Goal: Check status: Check status

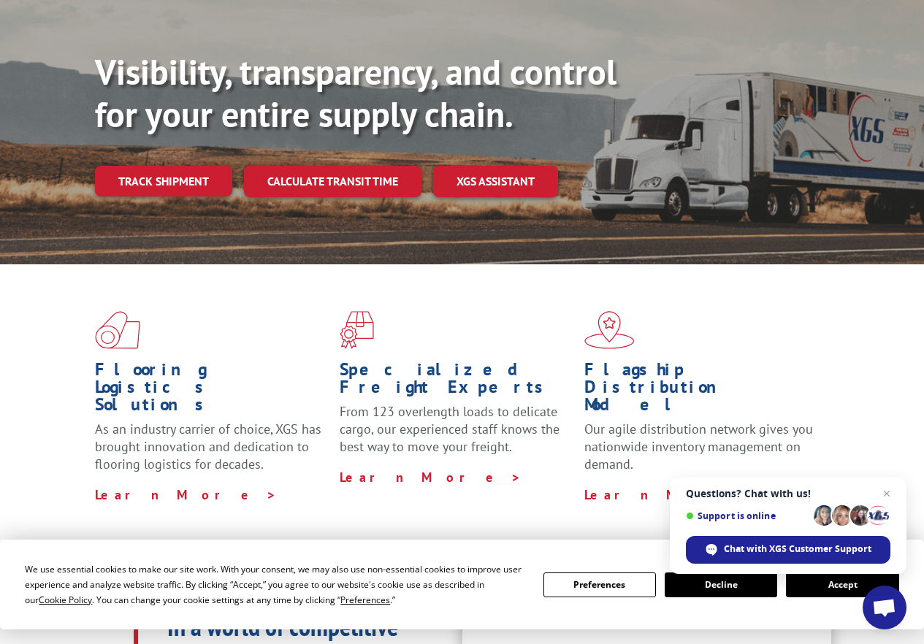
scroll to position [73, 0]
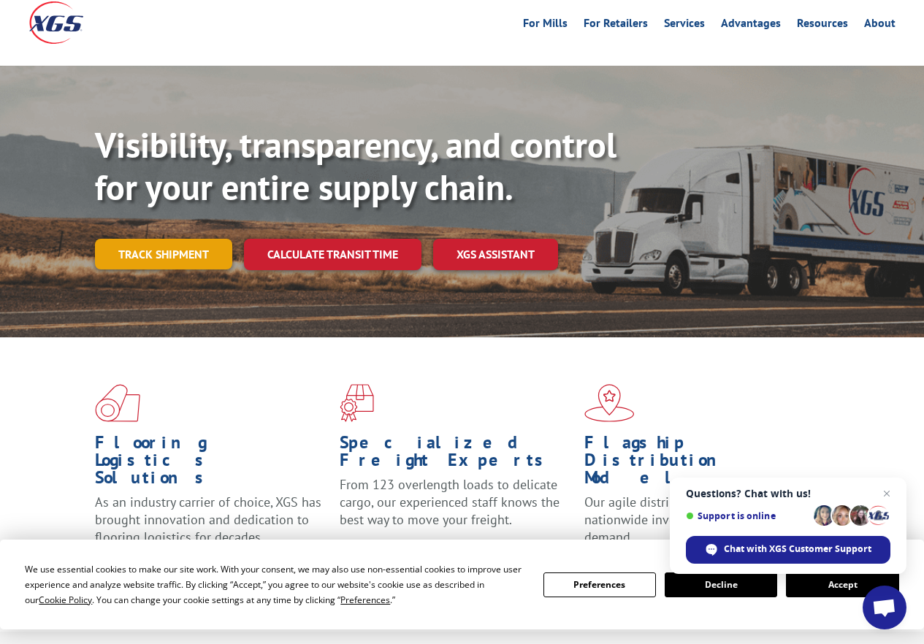
click at [177, 239] on link "Track shipment" at bounding box center [163, 254] width 137 height 31
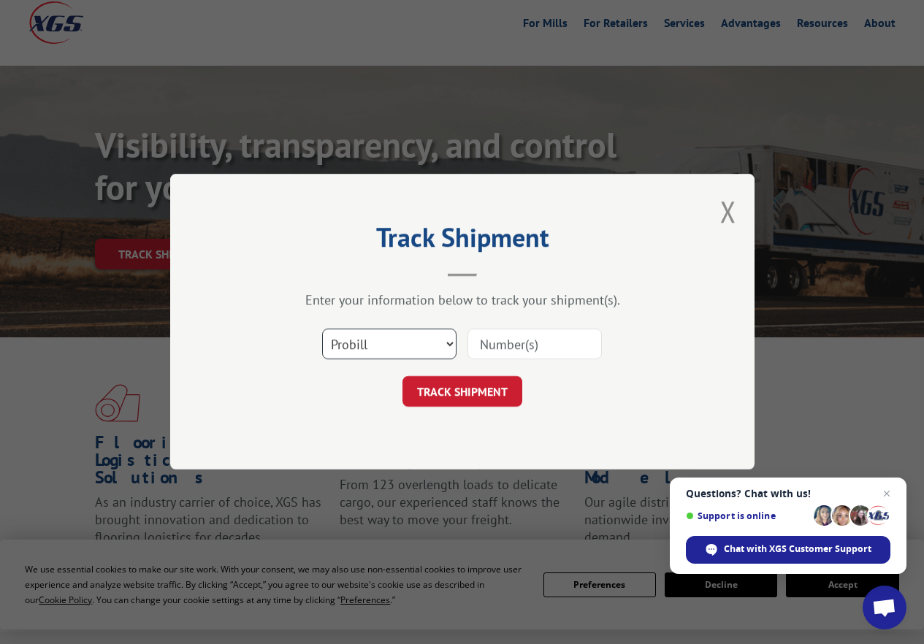
click at [448, 342] on select "Select category... Probill BOL PO" at bounding box center [389, 344] width 134 height 31
select select "bol"
click at [322, 329] on select "Select category... Probill BOL PO" at bounding box center [389, 344] width 134 height 31
click at [501, 350] on input at bounding box center [534, 344] width 134 height 31
type input "4083911"
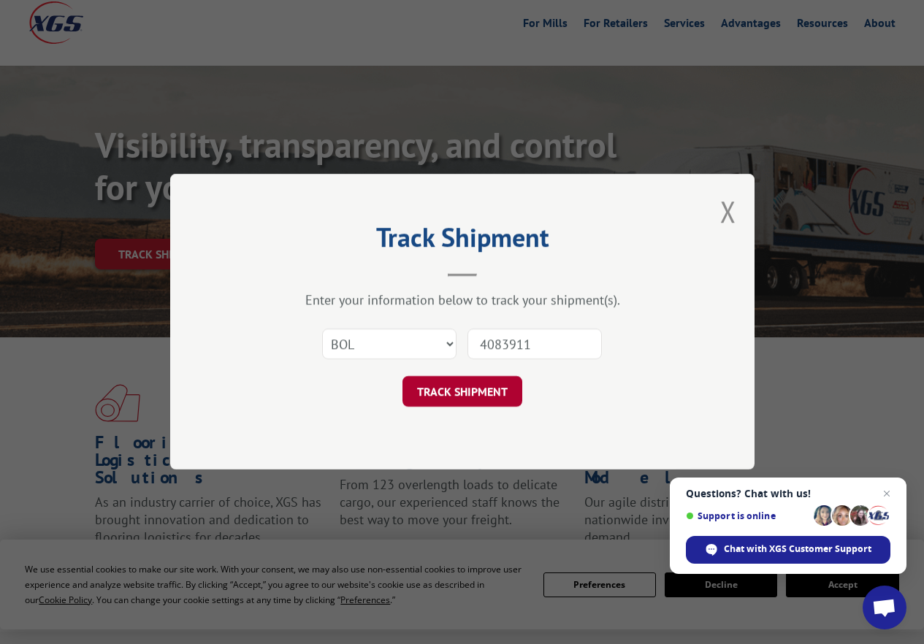
click at [461, 386] on button "TRACK SHIPMENT" at bounding box center [462, 392] width 120 height 31
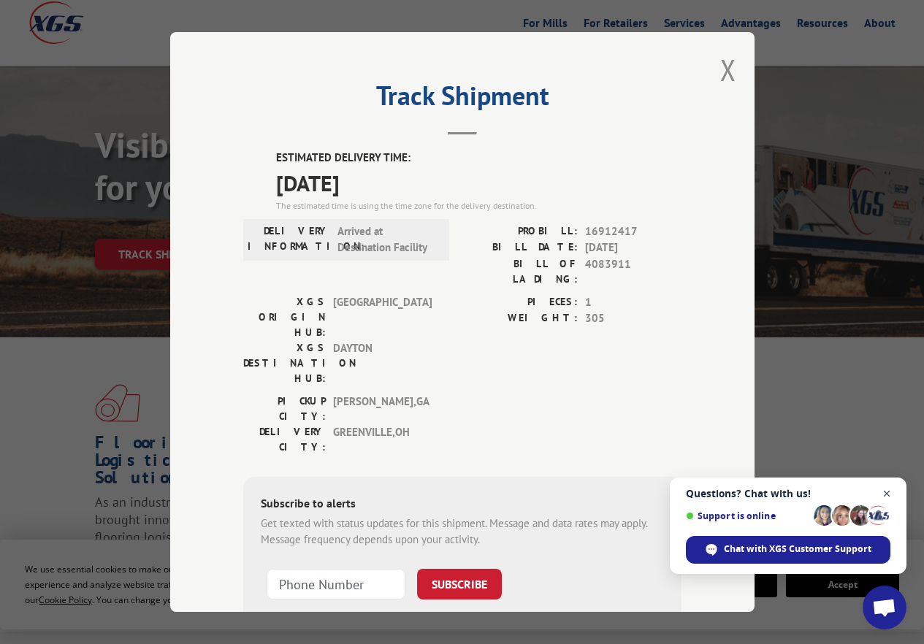
click at [886, 496] on span "Open chat" at bounding box center [887, 494] width 18 height 18
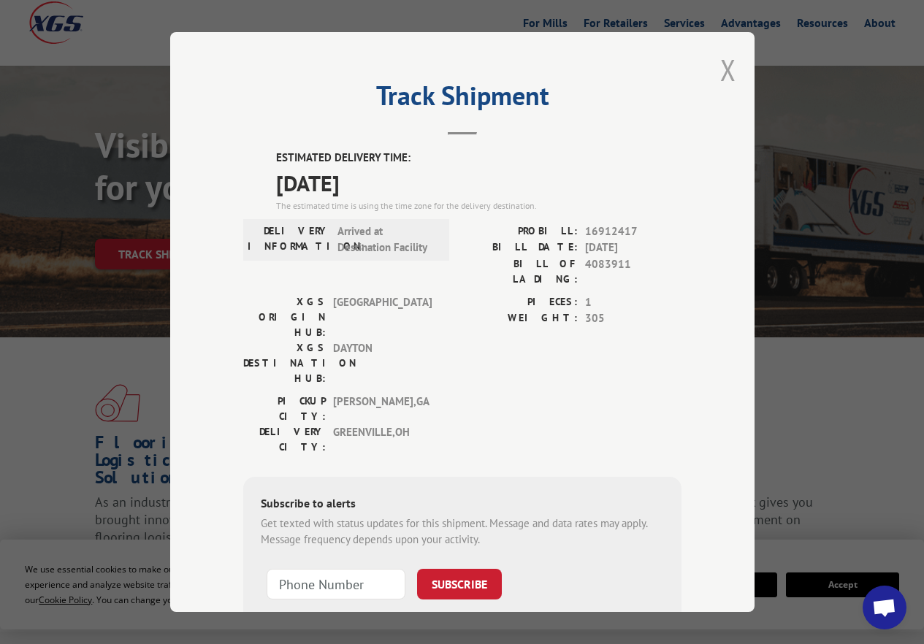
click at [721, 65] on button "Close modal" at bounding box center [728, 69] width 16 height 39
